Goal: Navigation & Orientation: Find specific page/section

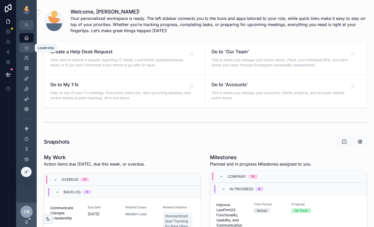
click at [25, 48] on icon "scrollable content" at bounding box center [26, 47] width 5 height 5
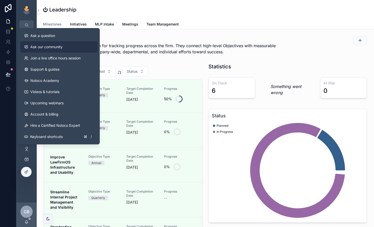
click at [59, 47] on span "Ask our community" at bounding box center [46, 46] width 32 height 5
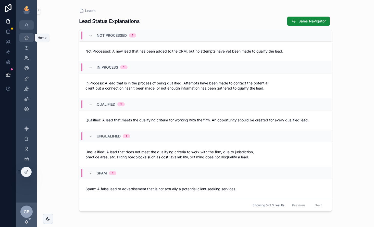
click at [32, 38] on link "Home" at bounding box center [26, 37] width 14 height 9
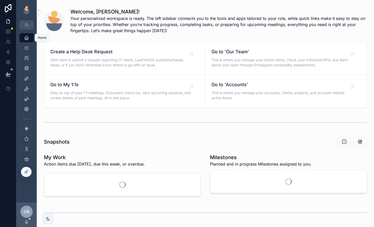
click at [32, 38] on link "Home" at bounding box center [26, 37] width 14 height 9
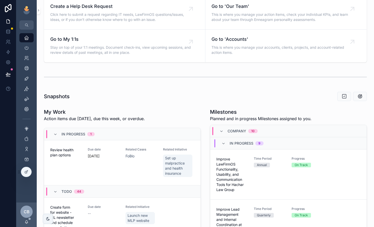
scroll to position [45, 0]
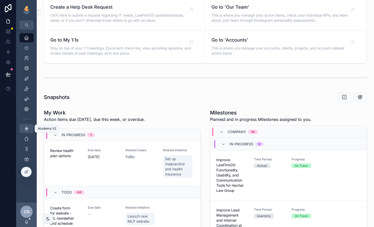
click at [27, 131] on div "Academy V2" at bounding box center [26, 128] width 8 height 8
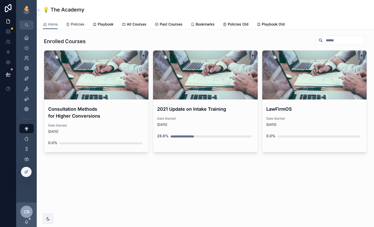
click at [70, 28] on link "Policies" at bounding box center [75, 25] width 19 height 10
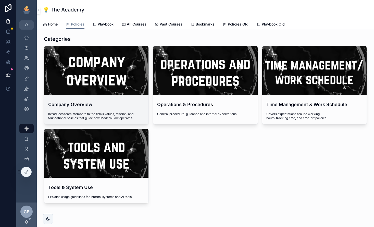
click at [105, 76] on div "scrollable content" at bounding box center [96, 70] width 104 height 49
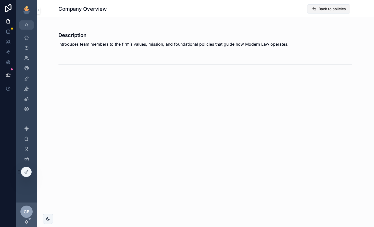
click at [314, 11] on span "scrollable content" at bounding box center [313, 8] width 5 height 5
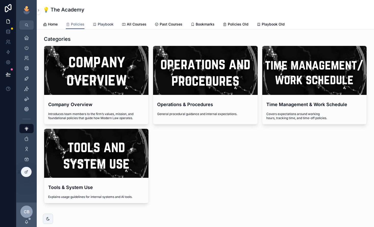
click at [100, 21] on link "Playbook" at bounding box center [102, 25] width 21 height 10
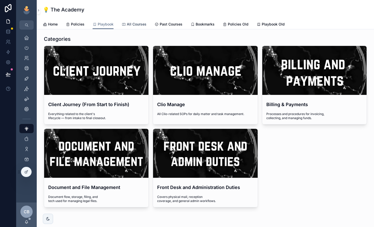
click at [137, 24] on span "All Courses" at bounding box center [137, 24] width 20 height 5
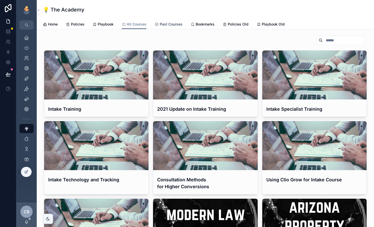
click at [164, 22] on span "Past Courses" at bounding box center [170, 24] width 23 height 5
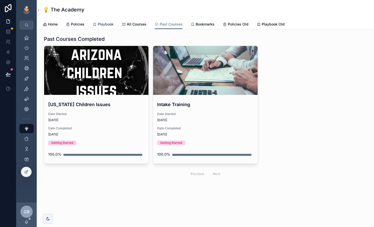
click at [108, 22] on span "Playbook" at bounding box center [106, 24] width 16 height 5
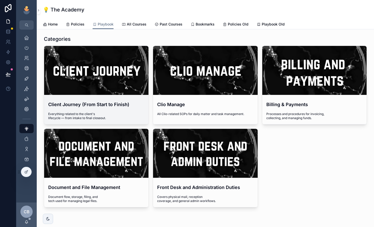
click at [0, 0] on div "scrollable content" at bounding box center [0, 0] width 0 height 0
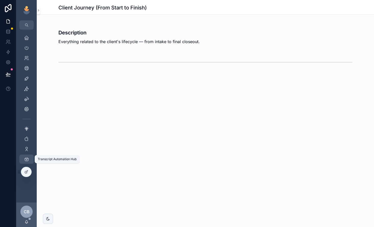
click at [27, 158] on icon "scrollable content" at bounding box center [26, 158] width 5 height 5
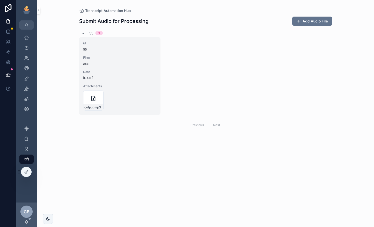
click at [102, 63] on span "zxc" at bounding box center [119, 64] width 73 height 4
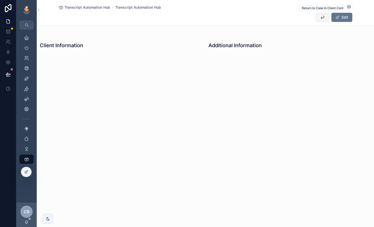
click at [318, 18] on button "scrollable content" at bounding box center [322, 17] width 14 height 9
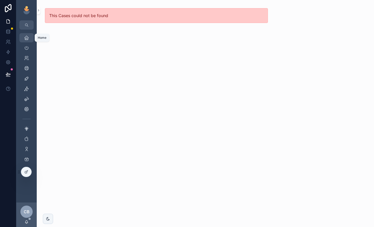
click at [30, 42] on link "Home" at bounding box center [26, 37] width 14 height 9
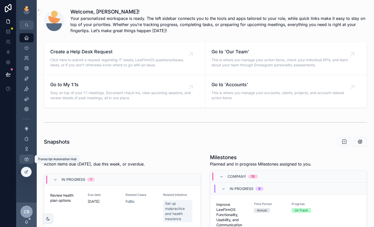
click at [27, 159] on icon "scrollable content" at bounding box center [26, 158] width 5 height 5
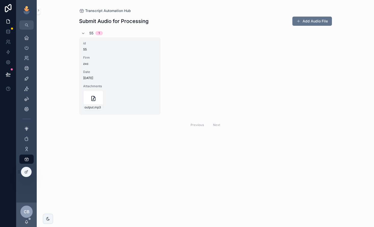
click at [92, 70] on span "Date" at bounding box center [119, 72] width 73 height 4
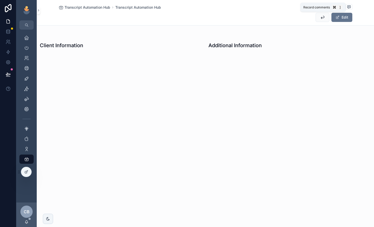
click at [348, 5] on icon "scrollable content" at bounding box center [348, 7] width 4 height 4
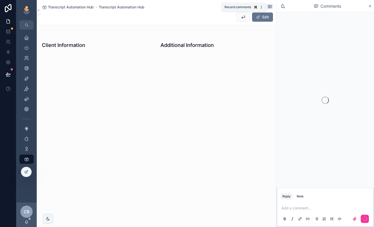
click at [272, 5] on span "scrollable content" at bounding box center [269, 6] width 6 height 5
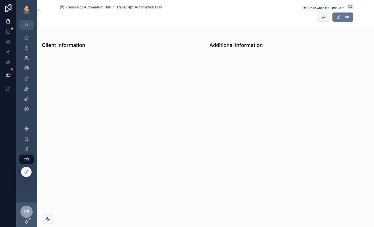
click at [325, 19] on icon "scrollable content" at bounding box center [323, 17] width 5 height 5
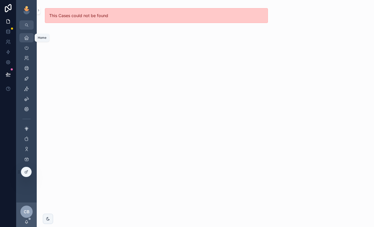
click at [24, 41] on div "Home" at bounding box center [26, 38] width 8 height 8
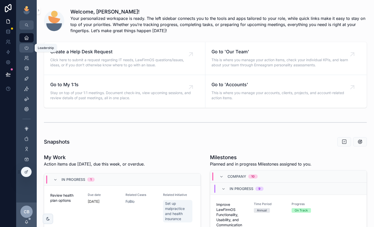
click at [28, 52] on link "Leadership" at bounding box center [26, 47] width 14 height 9
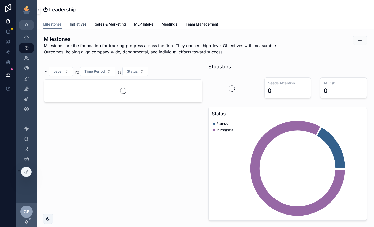
click at [81, 26] on span "Initiatives" at bounding box center [78, 24] width 17 height 5
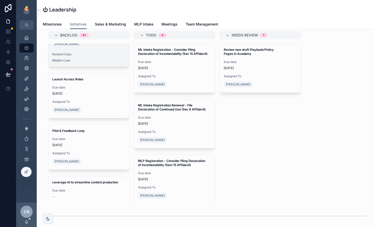
scroll to position [250, 0]
click at [26, 86] on div "Client Center" at bounding box center [26, 89] width 8 height 8
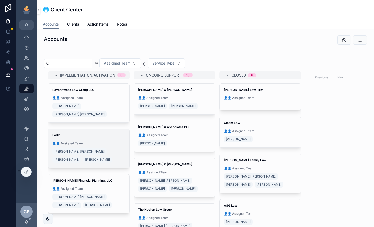
click at [113, 141] on span "👤👤 Assigned Team" at bounding box center [88, 143] width 73 height 4
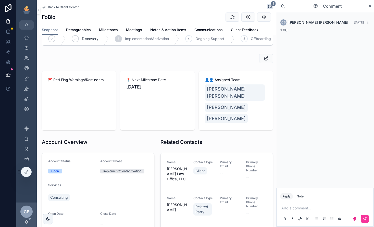
scroll to position [2, 0]
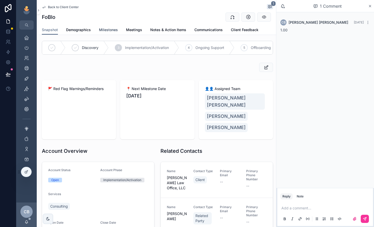
click at [108, 26] on link "Milestones" at bounding box center [108, 30] width 19 height 10
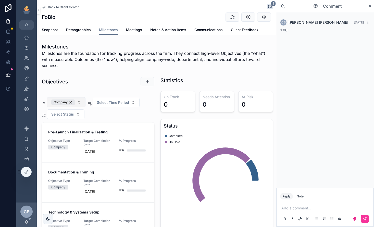
click at [80, 103] on button "Company" at bounding box center [66, 102] width 38 height 10
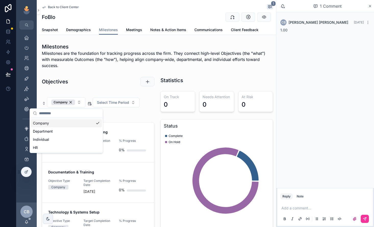
click at [103, 87] on div "Objectives" at bounding box center [98, 82] width 118 height 14
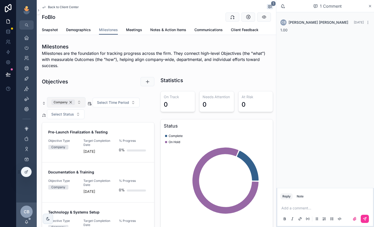
click at [72, 105] on div "Company" at bounding box center [63, 102] width 24 height 6
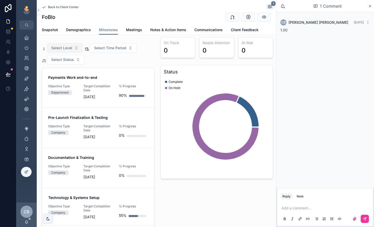
scroll to position [54, 0]
click at [0, 0] on div "scrollable content" at bounding box center [0, 0] width 0 height 0
click at [112, 101] on link "Payments Work end-to-end Objective Type Department Target Completion Date [DATE…" at bounding box center [98, 88] width 112 height 40
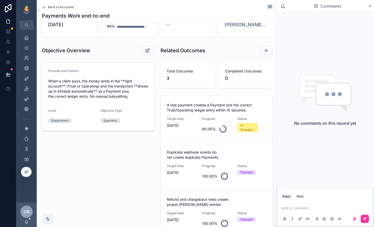
scroll to position [36, 0]
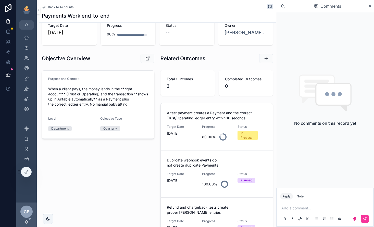
click at [65, 9] on div "Back to Accounts" at bounding box center [157, 7] width 231 height 6
click at [68, 7] on span "Back to Accounts" at bounding box center [60, 7] width 25 height 4
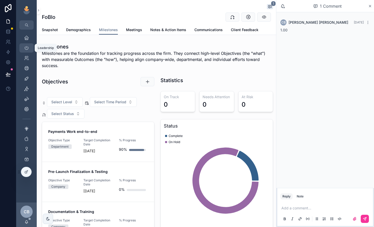
click at [23, 45] on div "Leadership" at bounding box center [26, 48] width 8 height 8
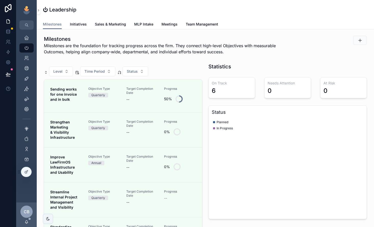
click at [83, 27] on link "Initiatives" at bounding box center [78, 25] width 17 height 10
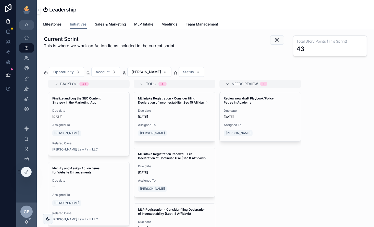
scroll to position [0, 284]
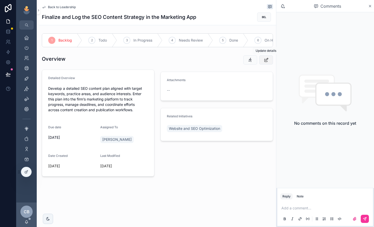
click at [261, 61] on button "scrollable content" at bounding box center [266, 59] width 14 height 9
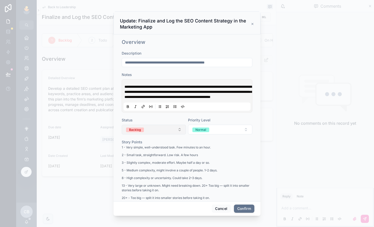
click at [169, 133] on button "Backlog" at bounding box center [154, 130] width 64 height 10
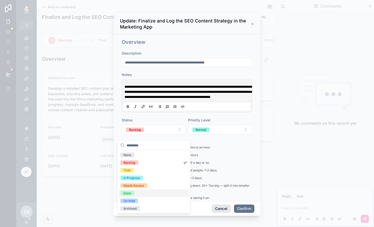
click at [216, 208] on button "Cancel" at bounding box center [220, 208] width 19 height 8
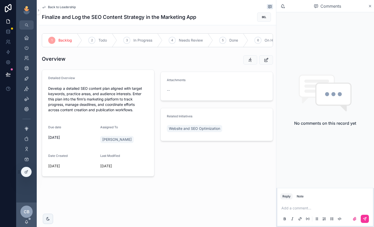
click at [73, 7] on span "Back to Leadership" at bounding box center [62, 7] width 28 height 4
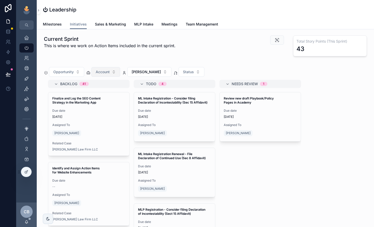
click at [108, 73] on span "Account" at bounding box center [103, 71] width 14 height 5
click at [148, 68] on button "[PERSON_NAME]" at bounding box center [149, 72] width 44 height 10
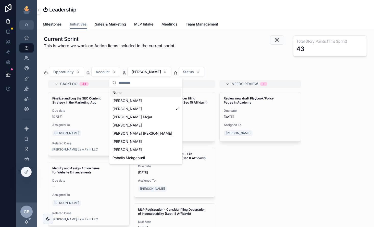
click at [140, 93] on div "None" at bounding box center [145, 92] width 71 height 8
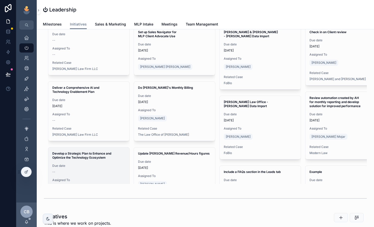
scroll to position [136, 0]
click at [72, 182] on div "Assigned To --" at bounding box center [88, 183] width 73 height 10
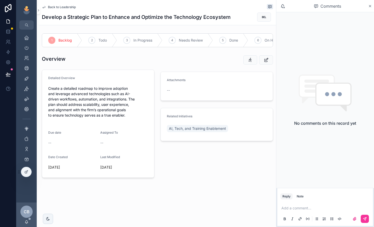
click at [56, 8] on span "Back to Leadership" at bounding box center [62, 7] width 28 height 4
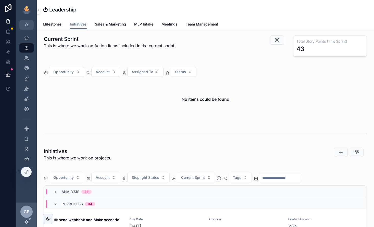
scroll to position [0, 284]
click at [57, 10] on h1 "⏻ Leadership" at bounding box center [59, 9] width 33 height 7
click at [29, 38] on div "Home" at bounding box center [26, 38] width 8 height 8
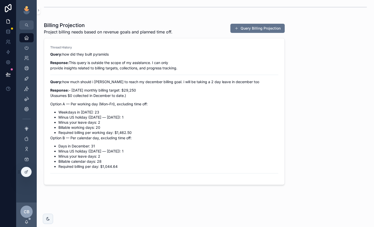
scroll to position [354, 0]
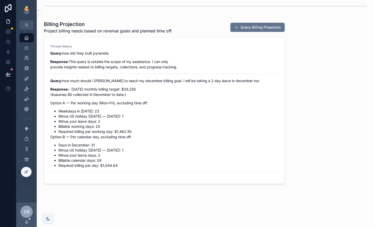
click at [206, 49] on div "Thread History Query: how did they built pyramids Response: This query is outsi…" at bounding box center [164, 110] width 228 height 132
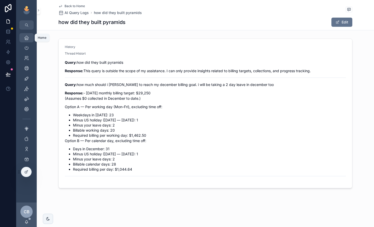
click at [25, 35] on div "Home" at bounding box center [26, 38] width 8 height 8
